Goal: Navigation & Orientation: Find specific page/section

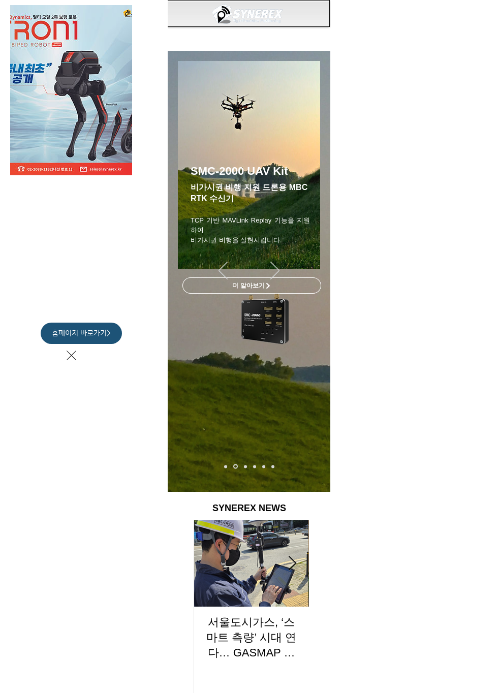
click at [71, 358] on icon "사이트로 돌아가기" at bounding box center [72, 355] width 10 height 13
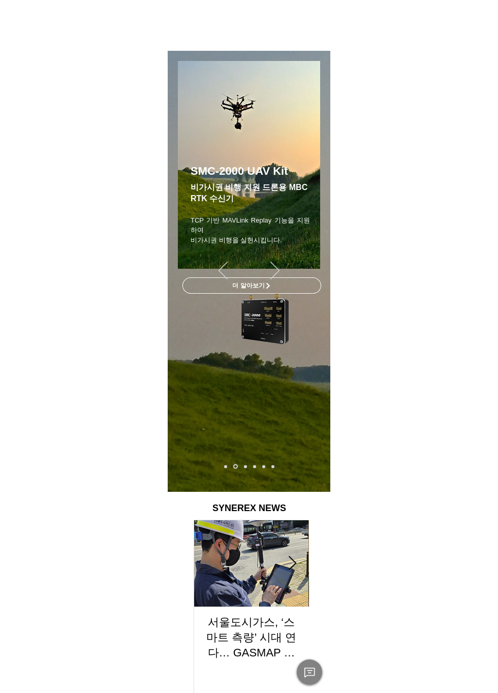
scroll to position [27, 0]
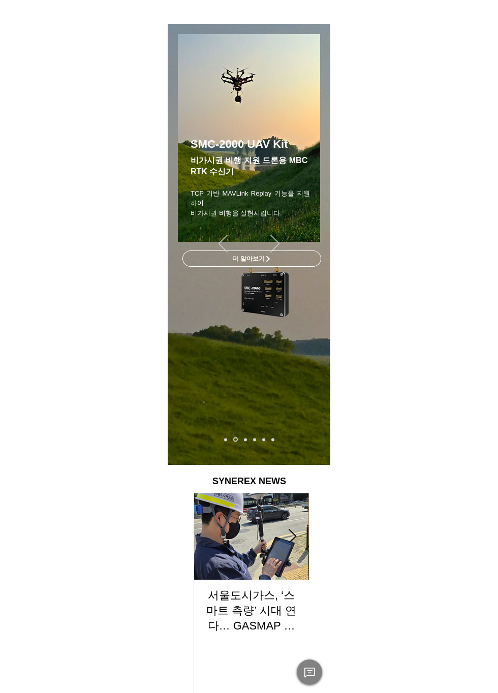
click at [260, 235] on img "슬라이드쇼" at bounding box center [249, 138] width 142 height 208
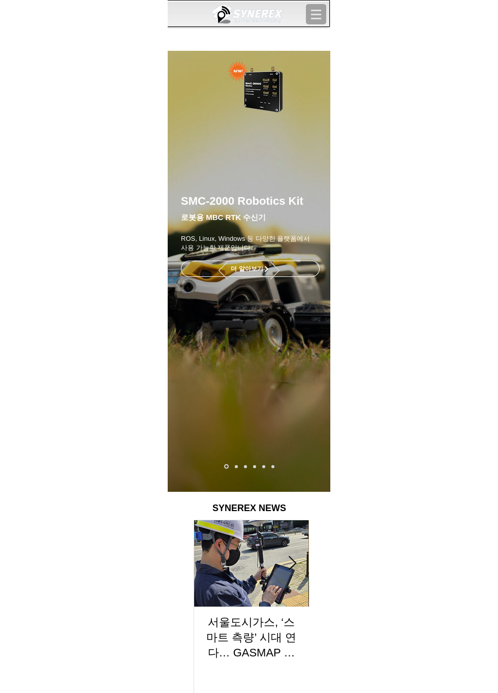
click at [295, 270] on span "더 알아보기" at bounding box center [250, 268] width 138 height 15
click at [296, 267] on span "더 알아보기" at bounding box center [250, 268] width 138 height 15
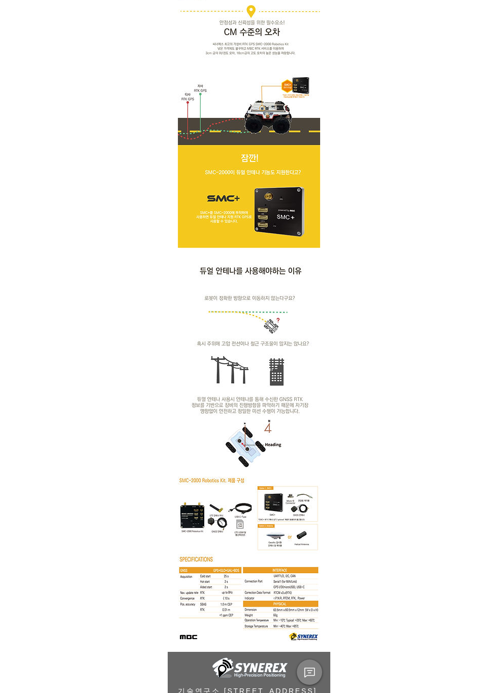
scroll to position [1220, 0]
